Goal: Transaction & Acquisition: Purchase product/service

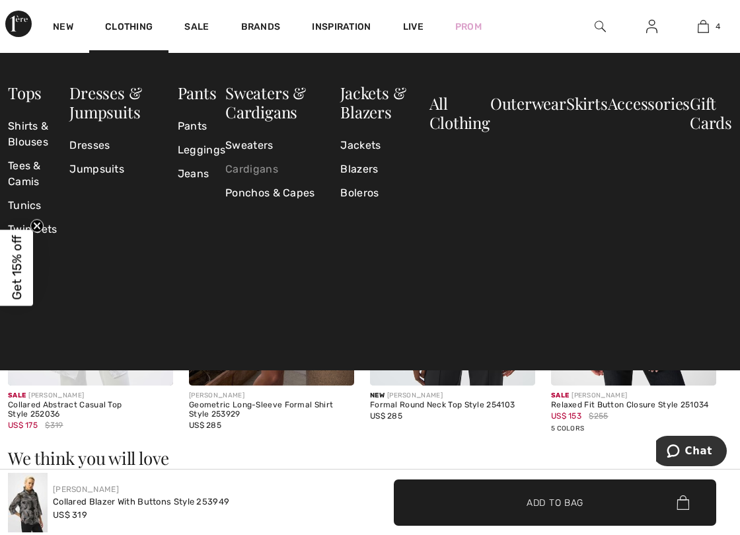
scroll to position [727, 0]
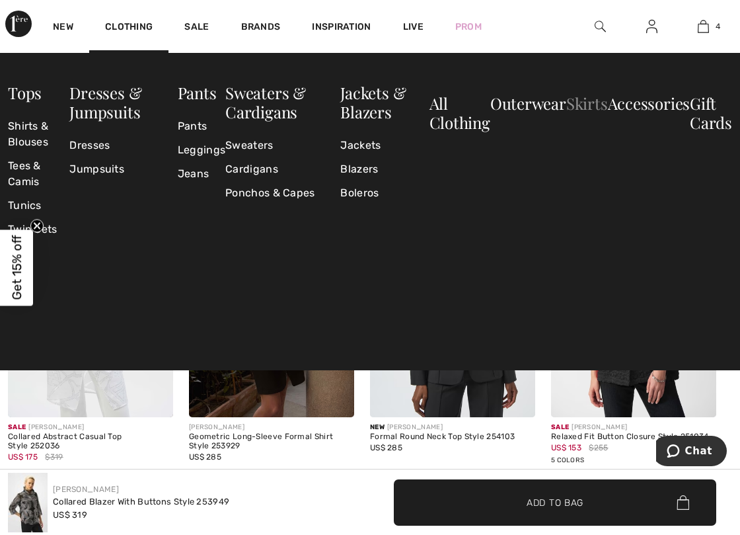
click at [584, 103] on link "Skirts" at bounding box center [587, 103] width 42 height 21
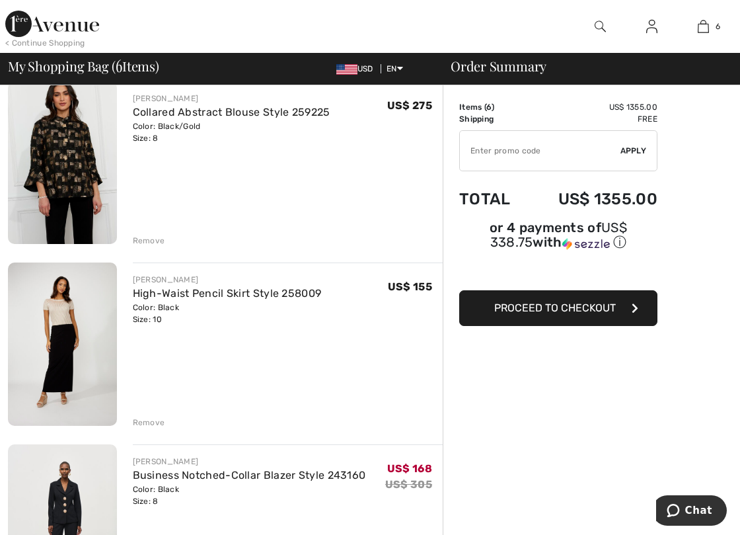
scroll to position [661, 0]
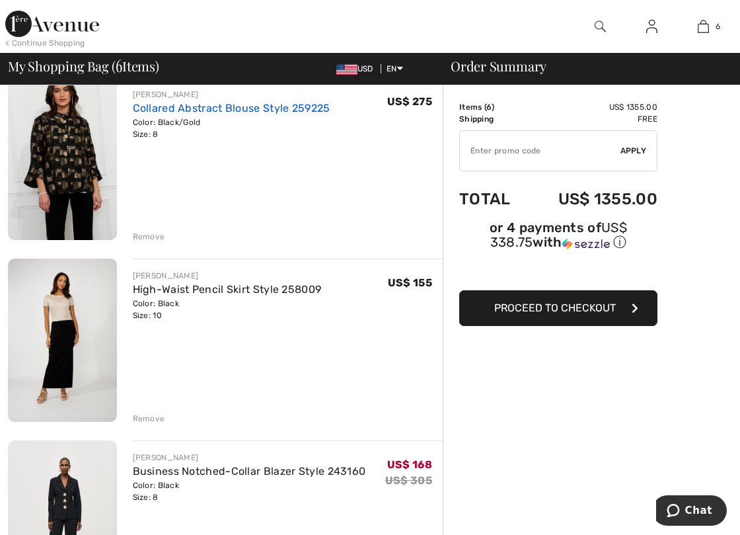
click at [223, 108] on link "Collared Abstract Blouse Style 259225" at bounding box center [232, 108] width 198 height 13
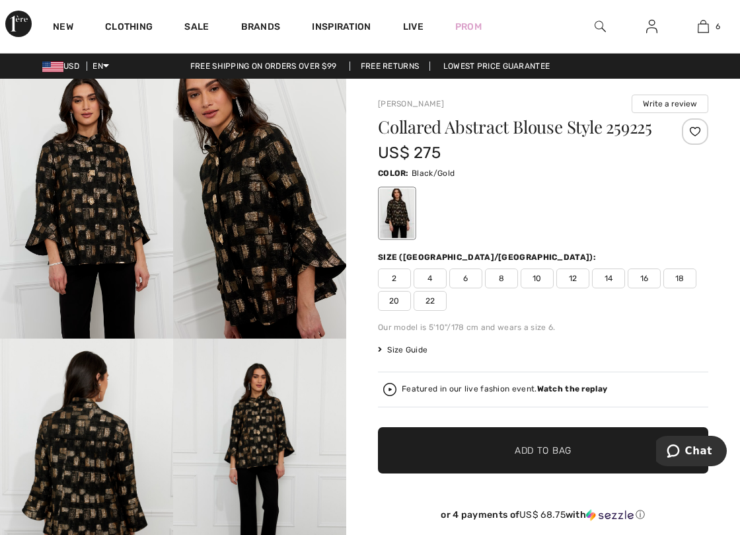
click at [259, 206] on img at bounding box center [259, 209] width 173 height 260
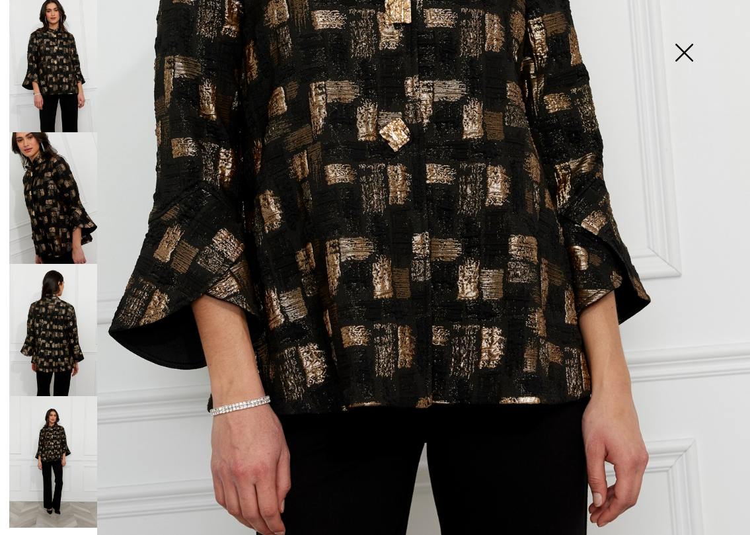
scroll to position [463, 0]
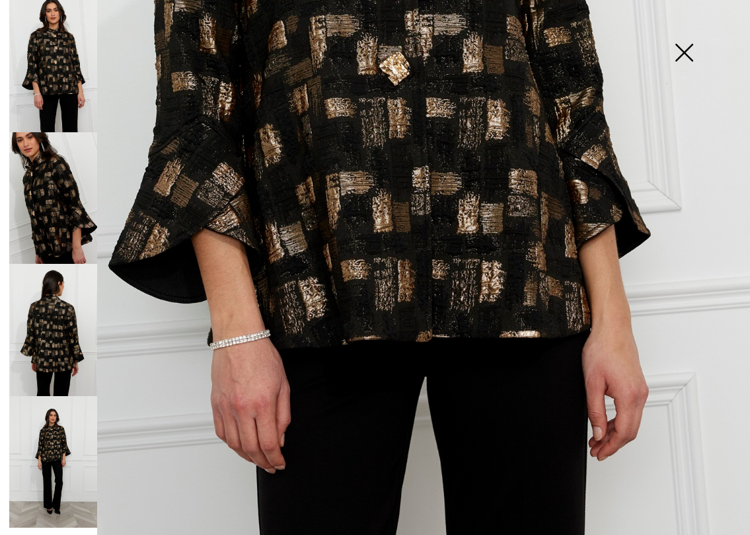
click at [48, 208] on img at bounding box center [53, 198] width 88 height 132
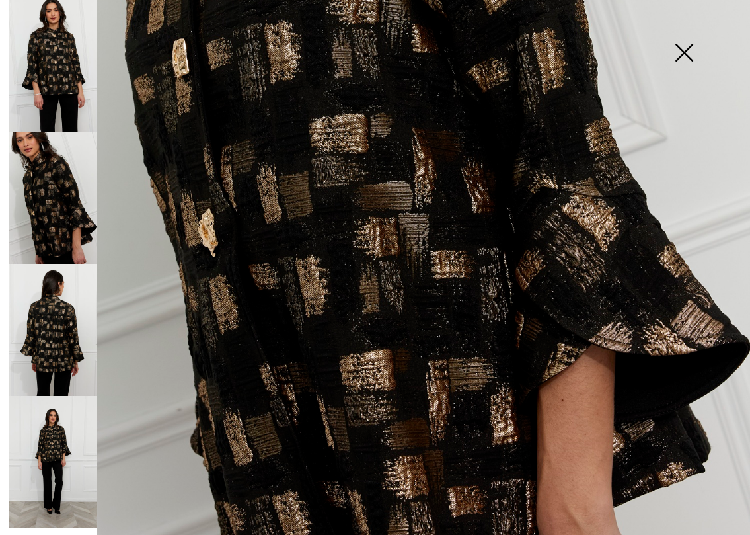
click at [56, 341] on img at bounding box center [53, 330] width 88 height 132
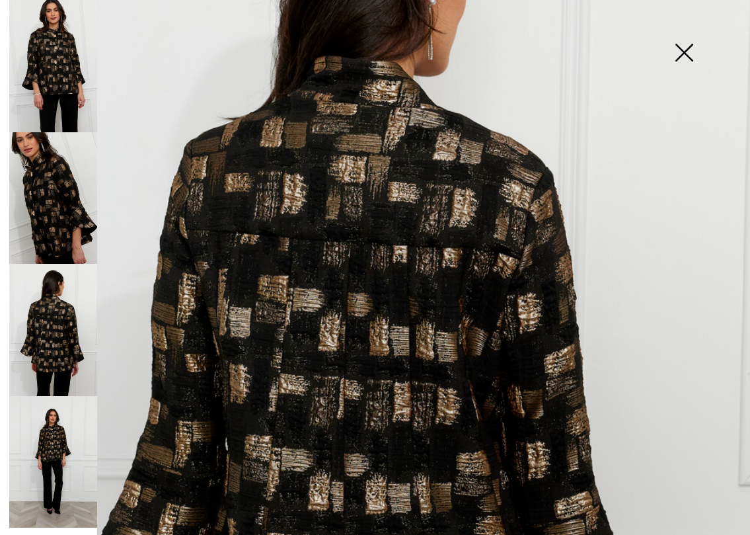
scroll to position [132, 0]
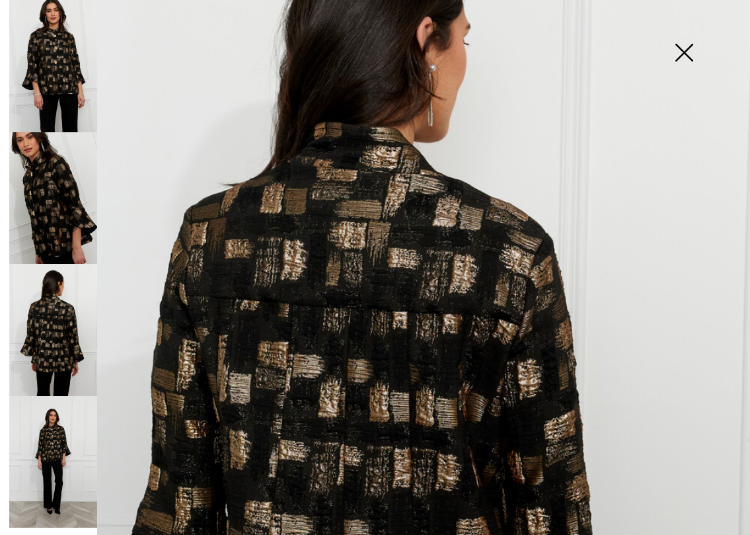
click at [60, 69] on img at bounding box center [53, 66] width 88 height 132
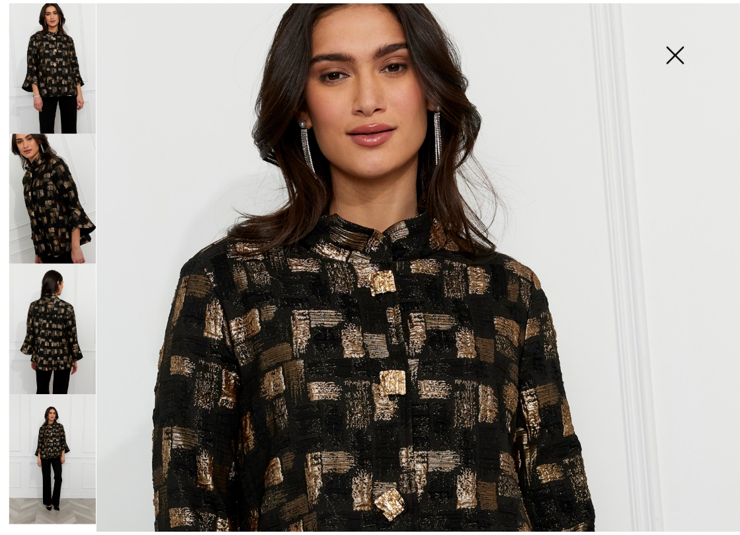
scroll to position [0, 0]
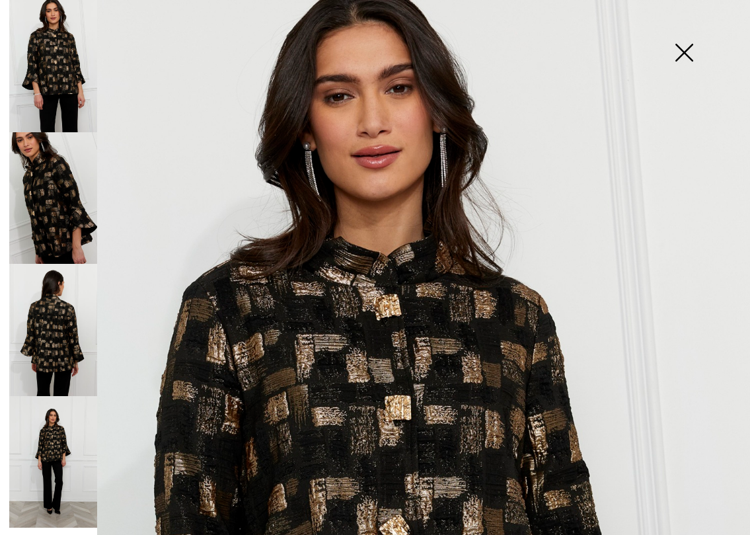
click at [679, 47] on img at bounding box center [684, 54] width 66 height 68
